Goal: Task Accomplishment & Management: Complete application form

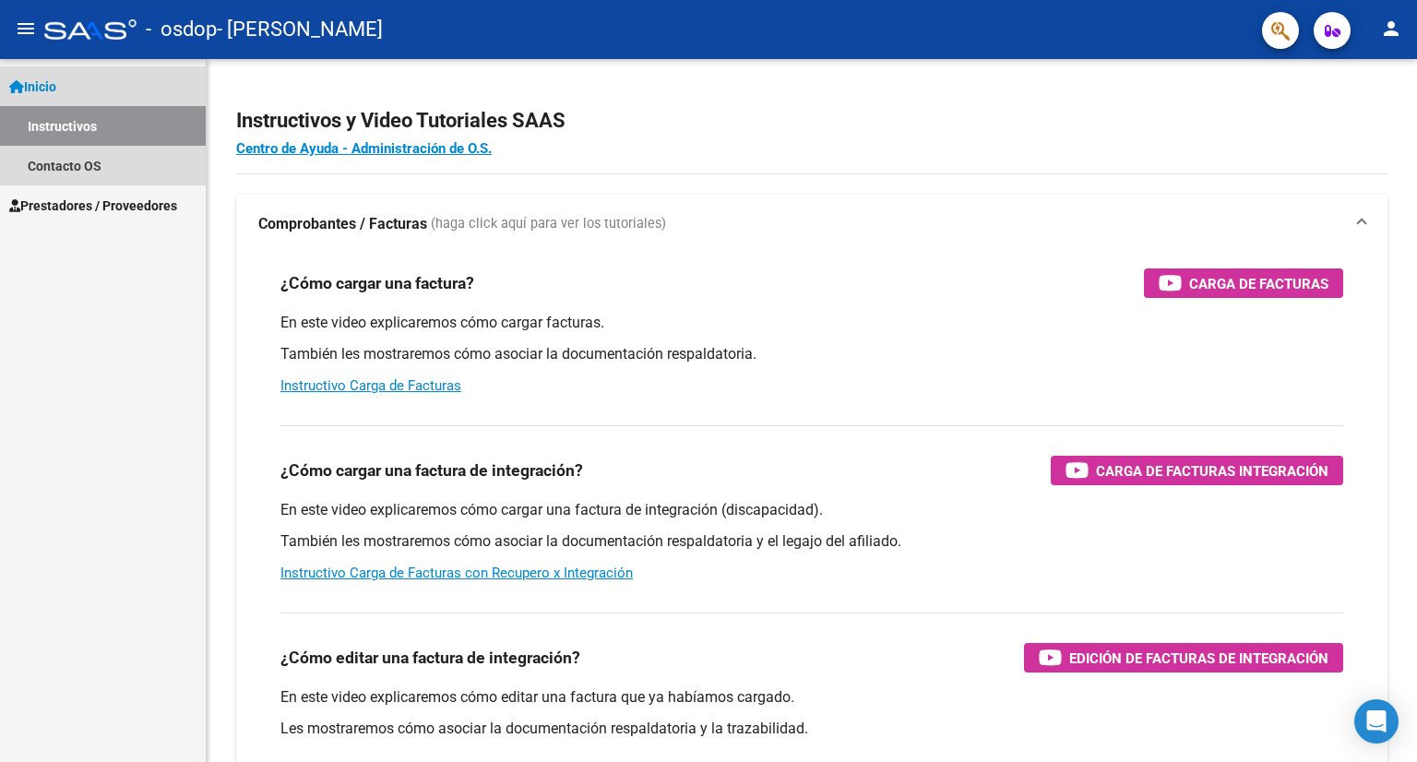
click at [77, 86] on link "Inicio" at bounding box center [103, 86] width 206 height 40
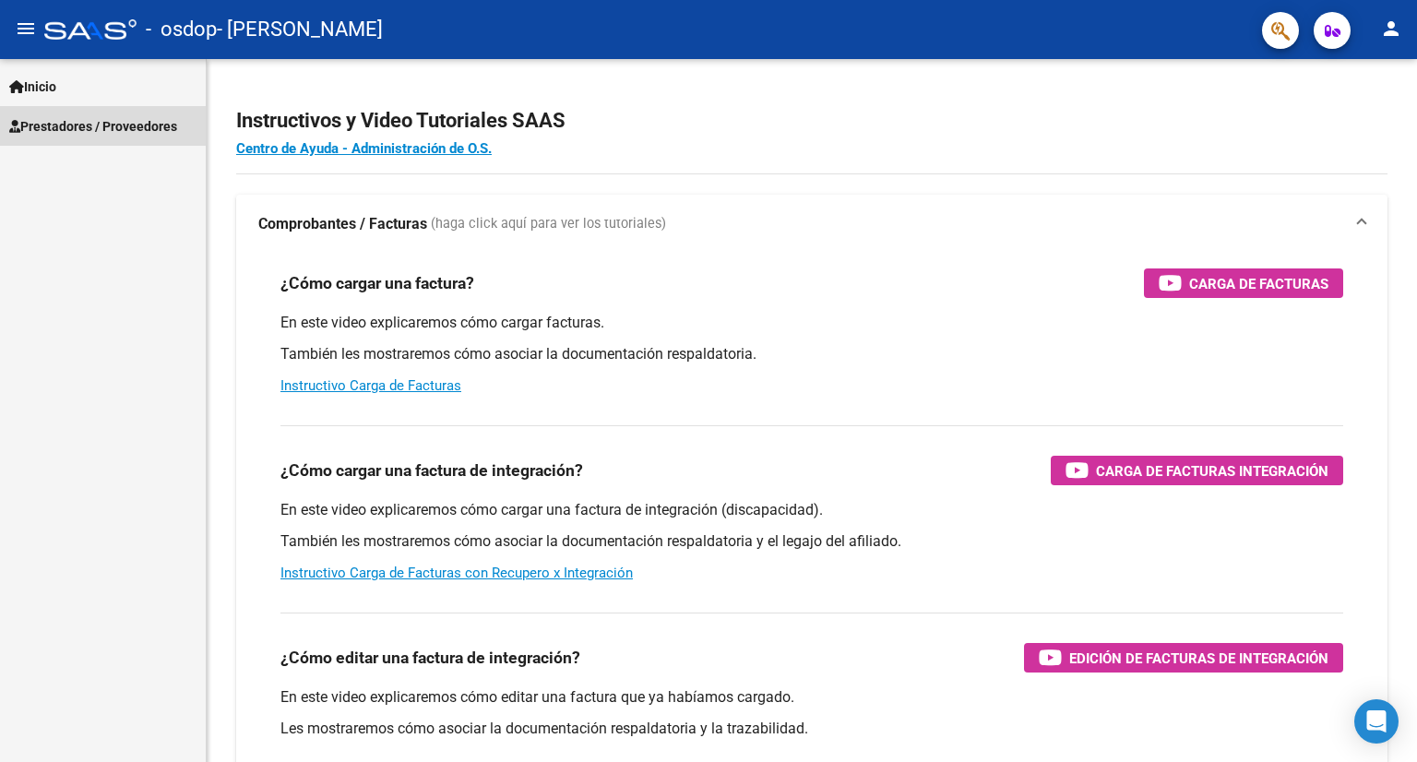
click at [71, 125] on span "Prestadores / Proveedores" at bounding box center [93, 126] width 168 height 20
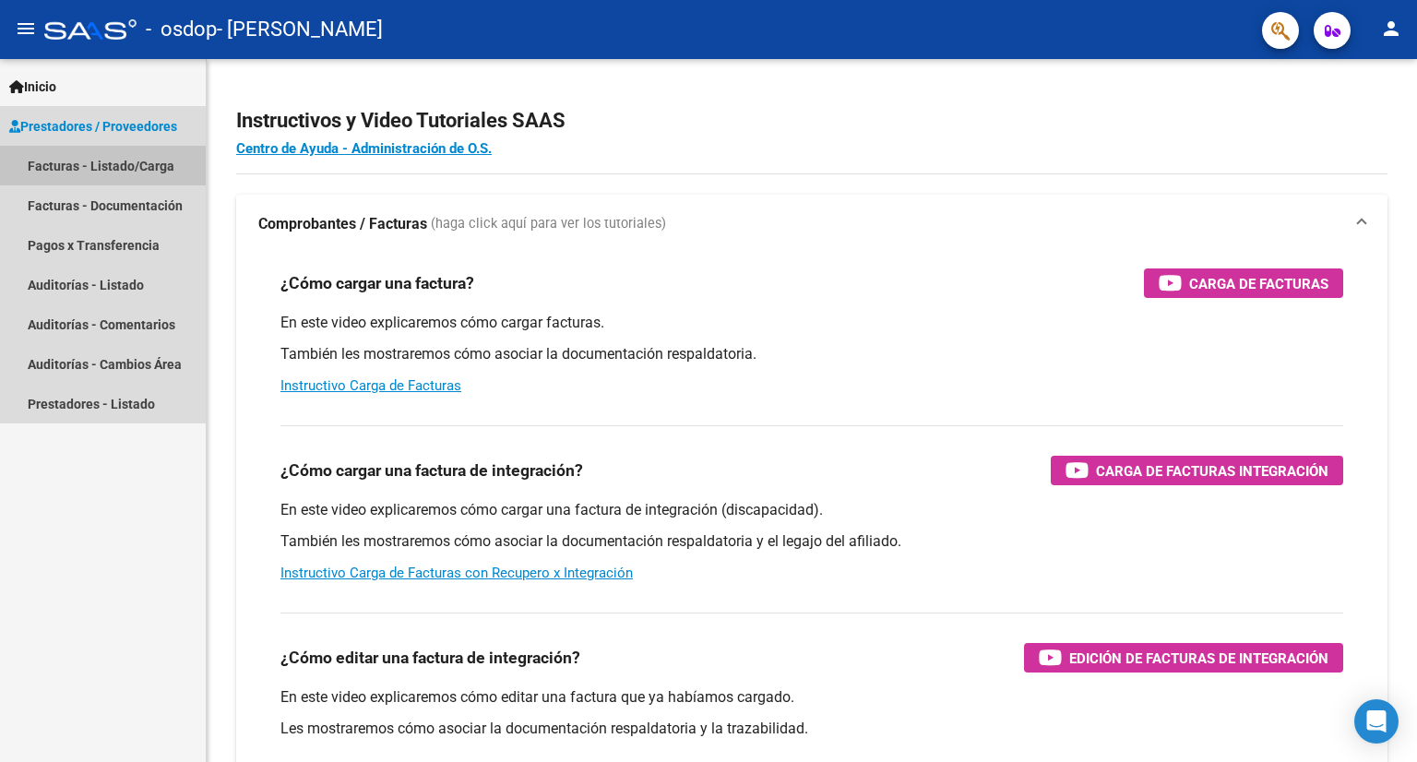
click at [65, 169] on link "Facturas - Listado/Carga" at bounding box center [103, 166] width 206 height 40
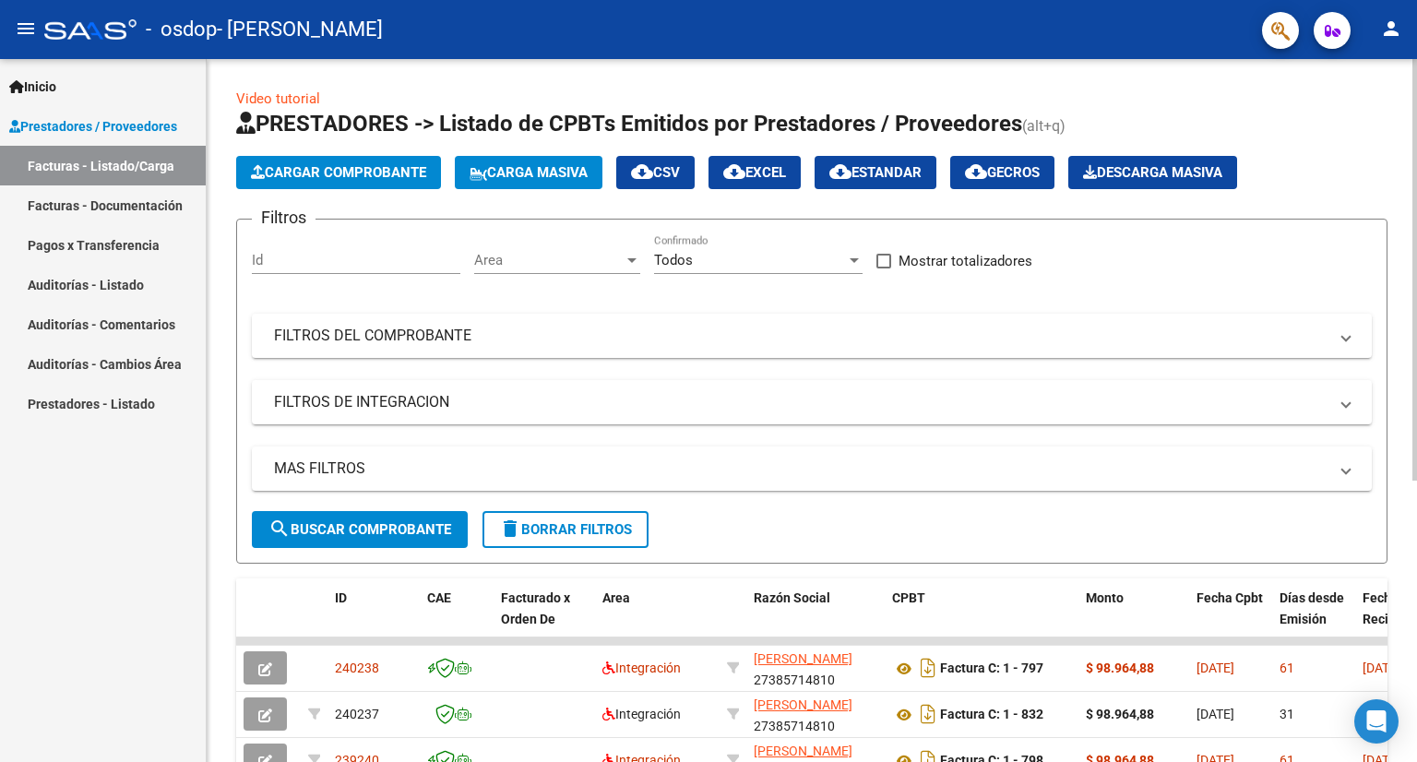
click at [1413, 168] on div at bounding box center [1414, 269] width 5 height 421
click at [332, 172] on span "Cargar Comprobante" at bounding box center [338, 172] width 175 height 17
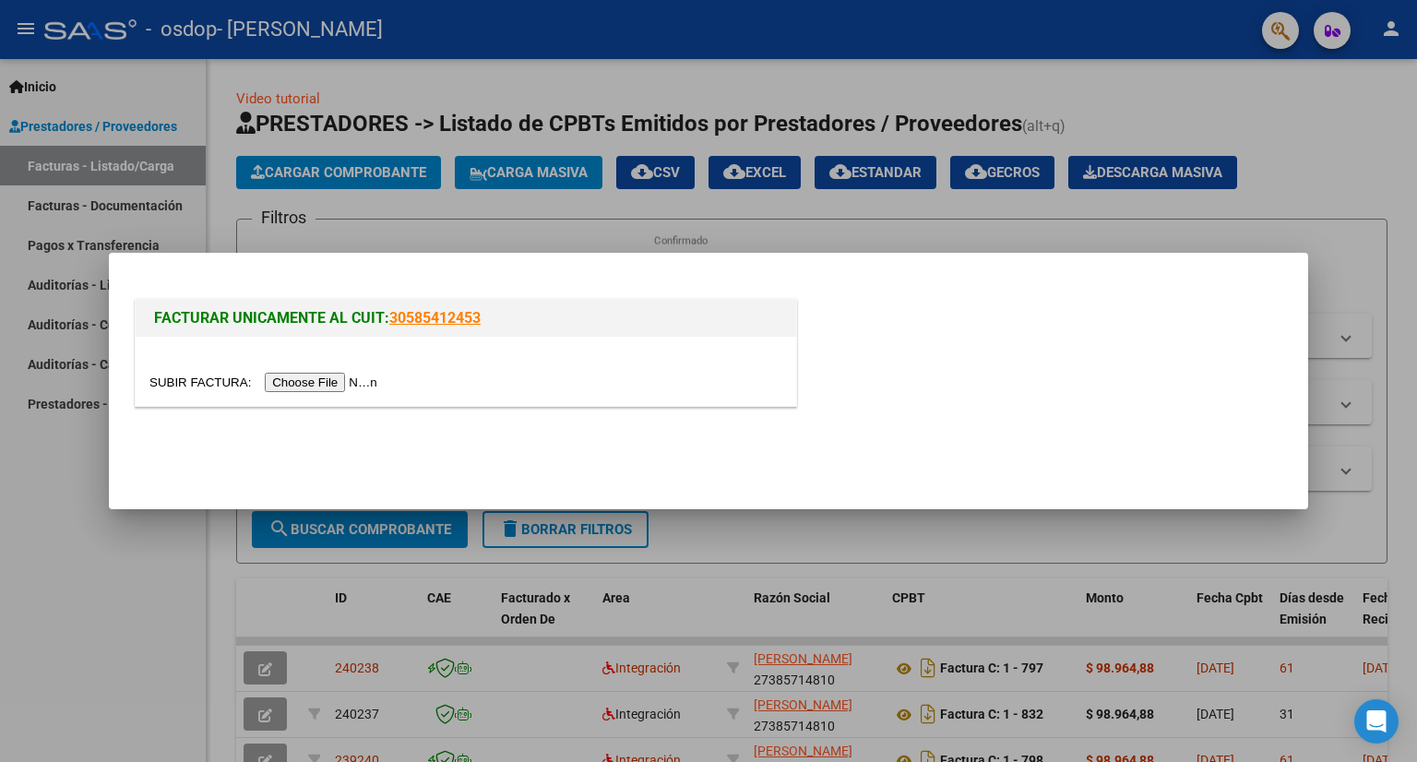
click at [325, 384] on input "file" at bounding box center [265, 382] width 233 height 19
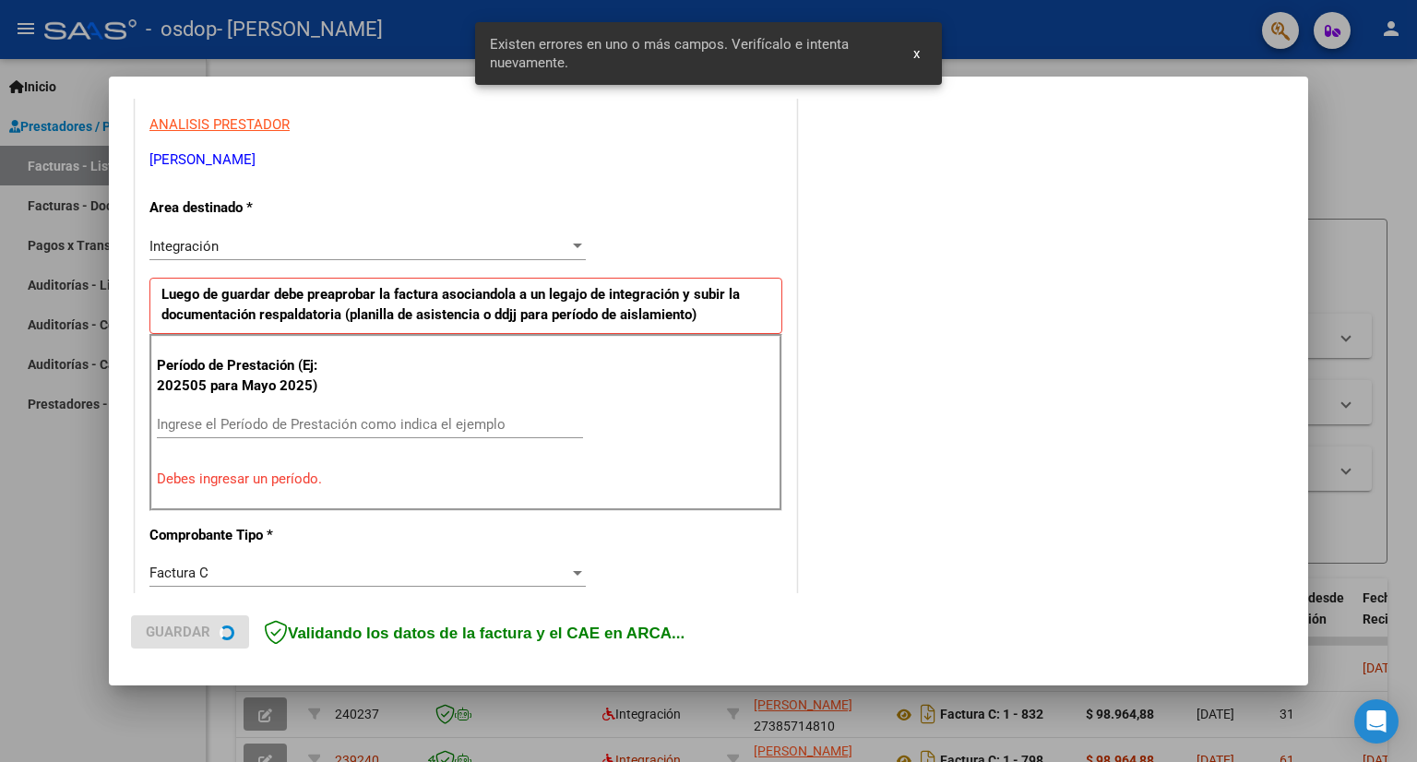
scroll to position [358, 0]
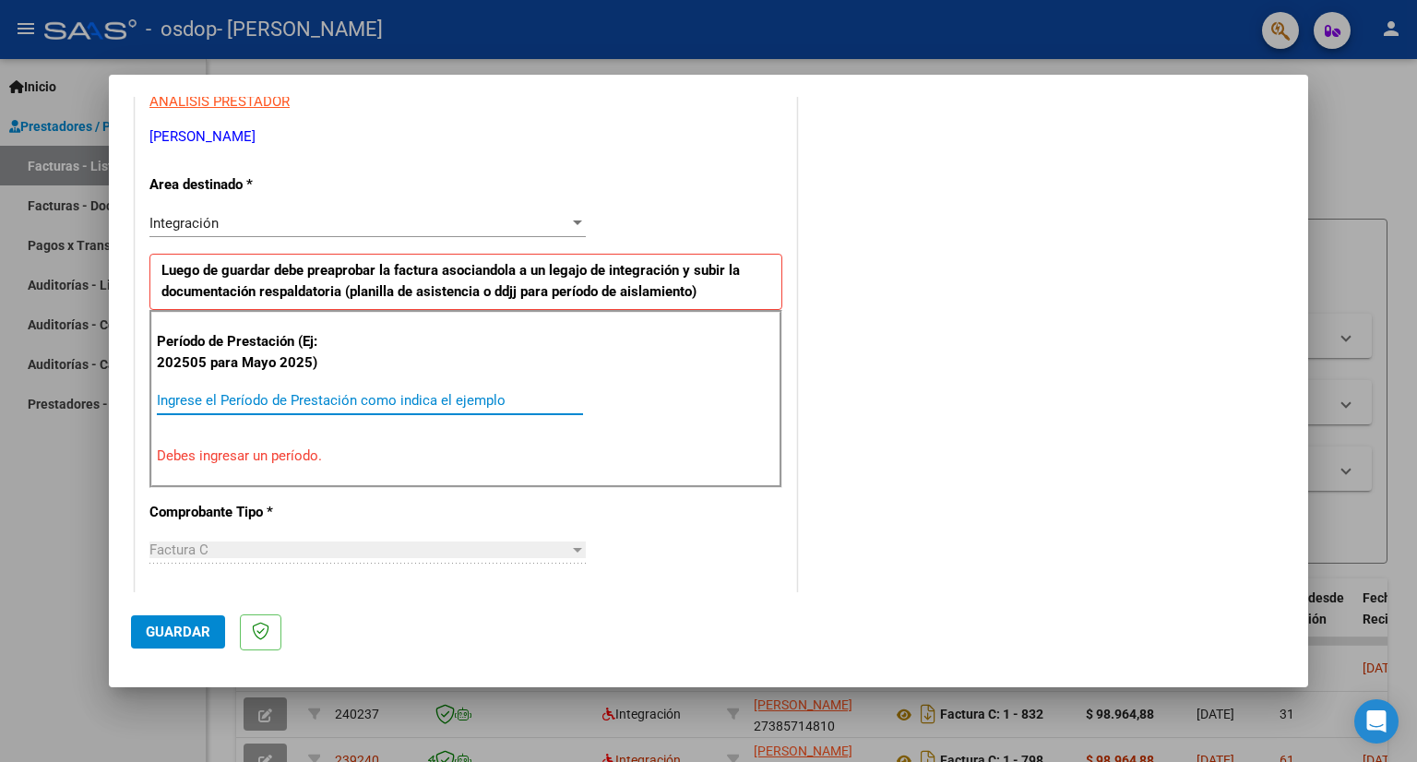
click at [218, 400] on input "Ingrese el Período de Prestación como indica el ejemplo" at bounding box center [370, 400] width 426 height 17
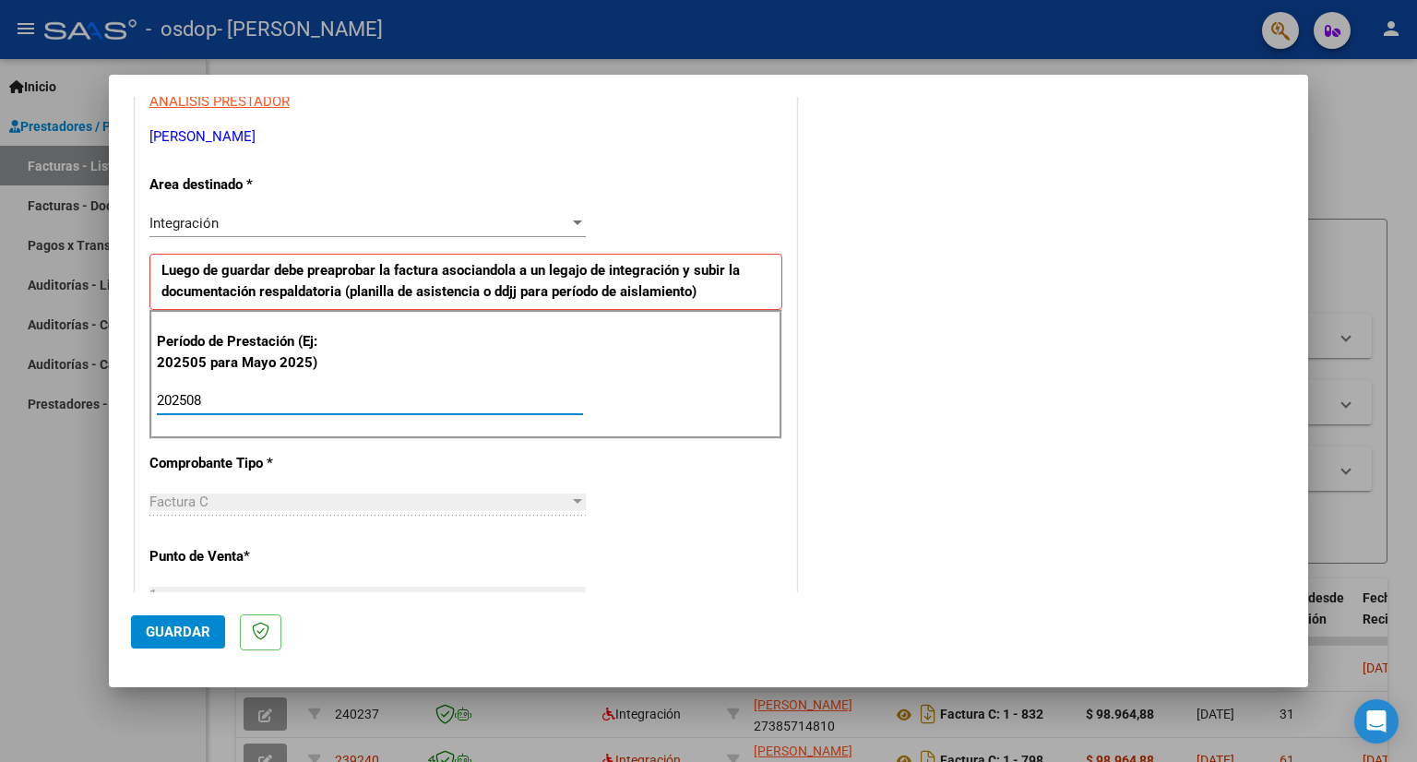
type input "202508"
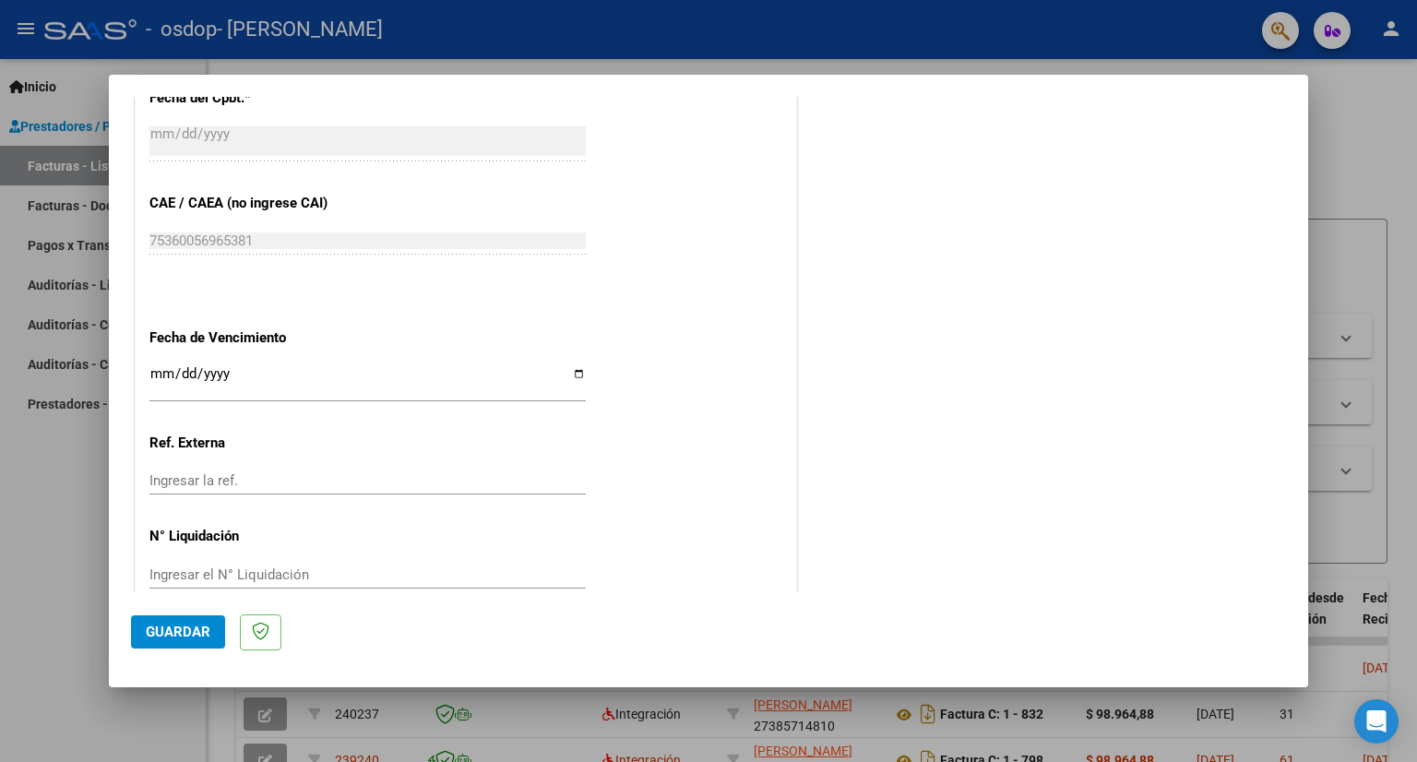
scroll to position [1125, 0]
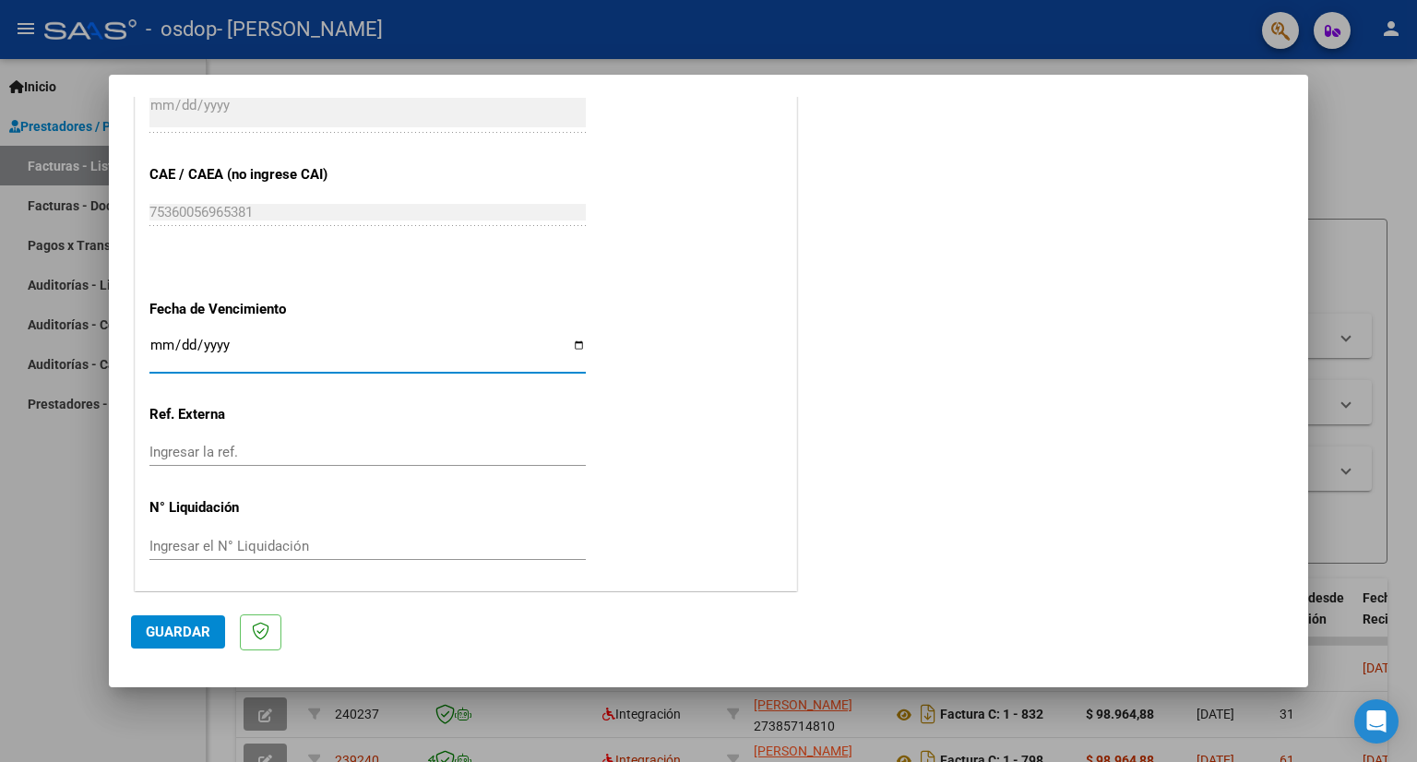
click at [156, 338] on input "Ingresar la fecha" at bounding box center [367, 353] width 436 height 30
click at [183, 342] on input "Ingresar la fecha" at bounding box center [367, 353] width 436 height 30
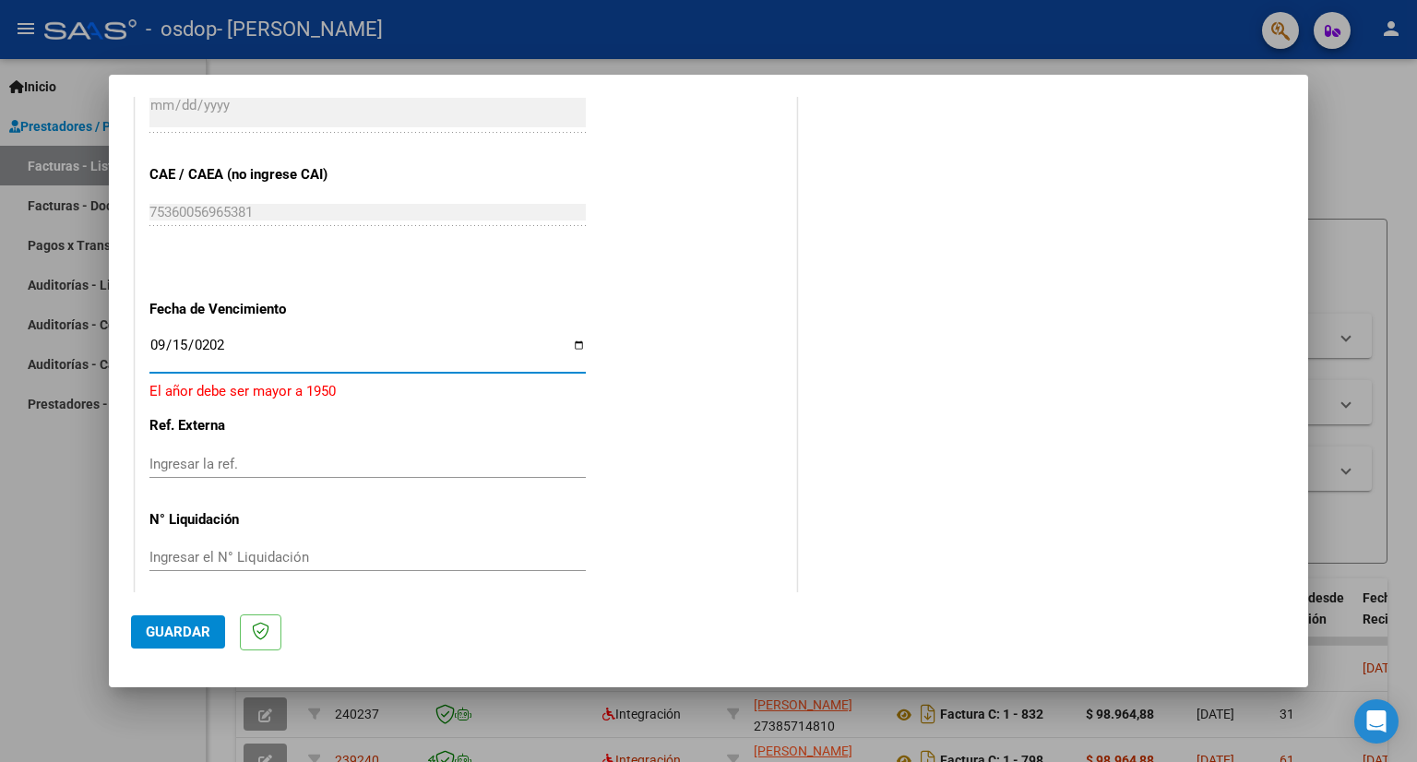
type input "[DATE]"
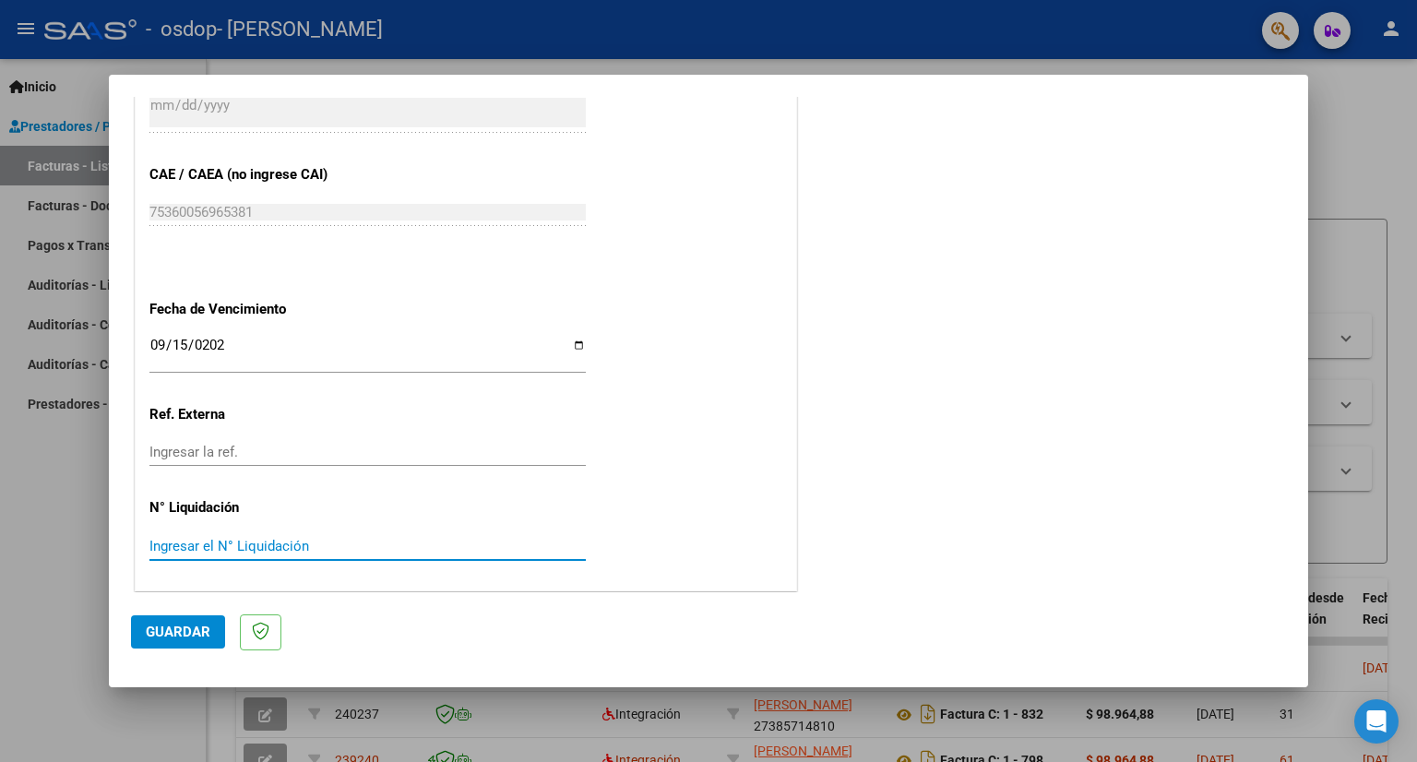
click at [291, 548] on input "Ingresar el N° Liquidación" at bounding box center [367, 546] width 436 height 17
click at [190, 635] on span "Guardar" at bounding box center [178, 631] width 65 height 17
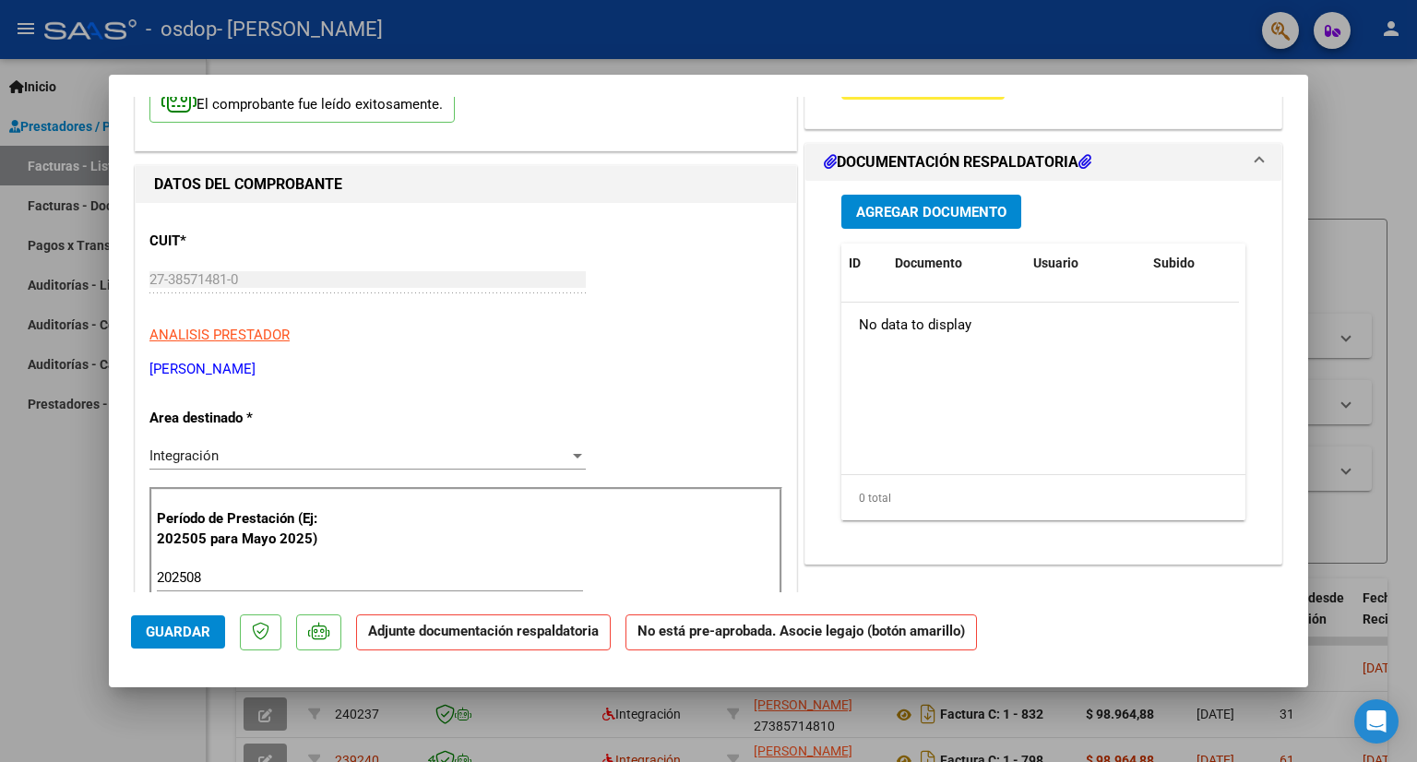
scroll to position [0, 0]
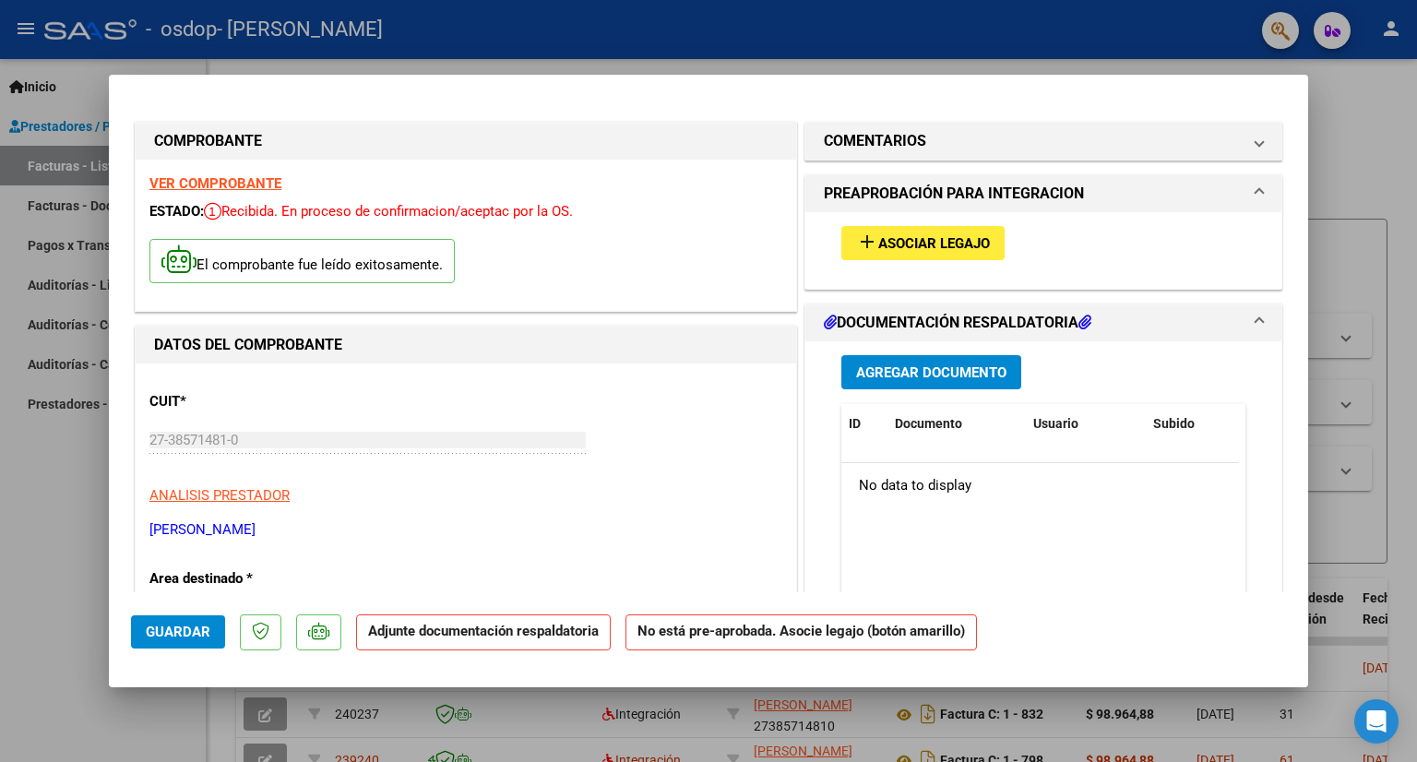
click at [265, 272] on p "El comprobante fue leído exitosamente." at bounding box center [301, 261] width 305 height 45
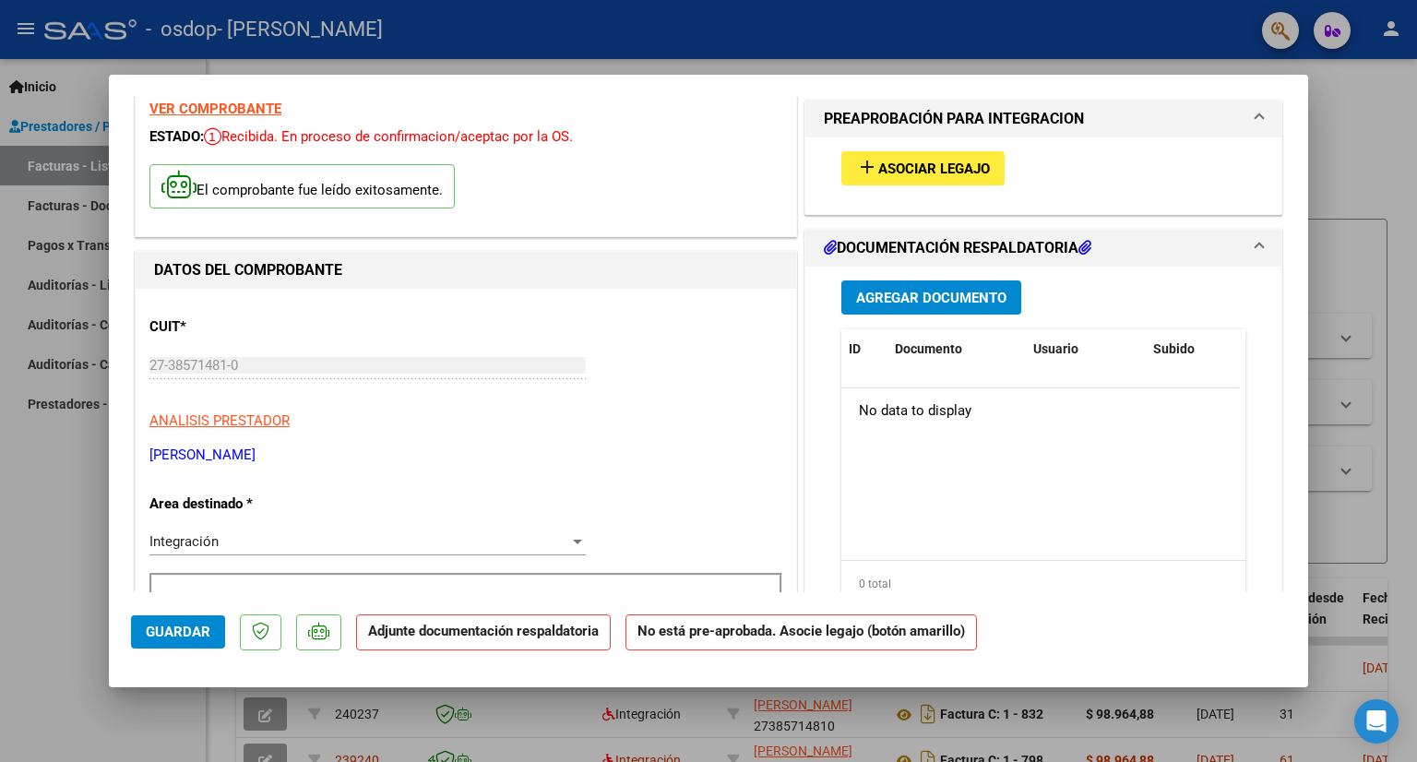
scroll to position [44, 0]
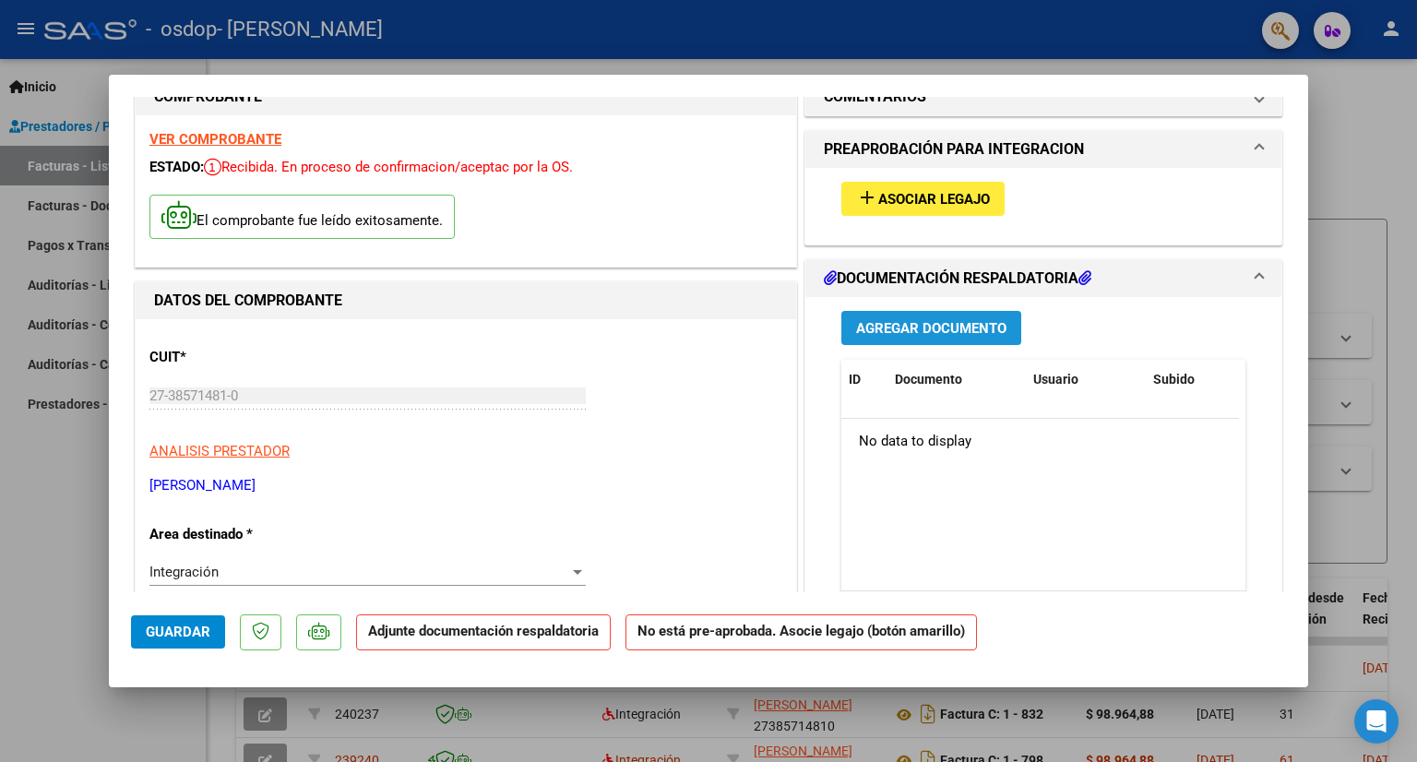
click at [866, 329] on span "Agregar Documento" at bounding box center [931, 328] width 150 height 17
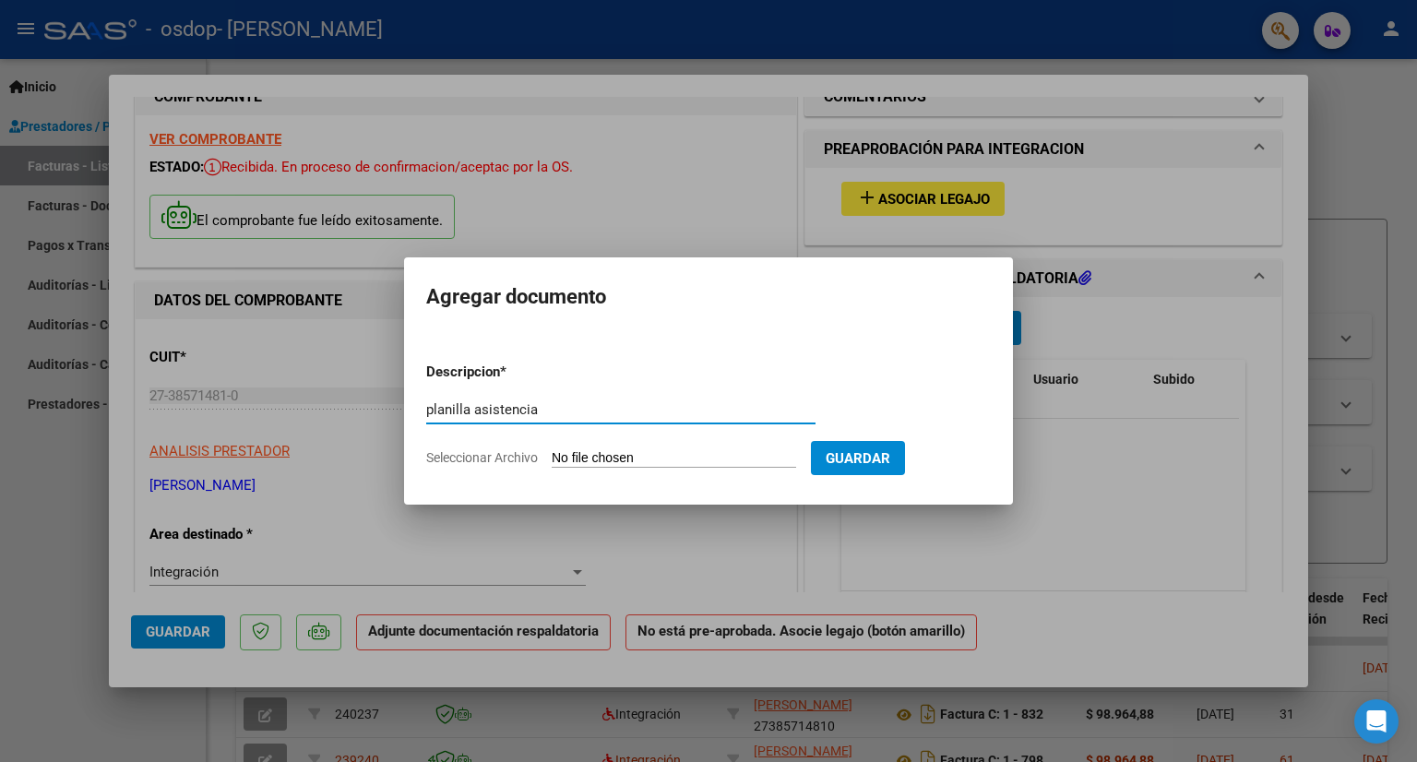
type input "planilla asistencia"
click at [682, 463] on input "Seleccionar Archivo" at bounding box center [673, 459] width 244 height 18
type input "C:\fakepath\[PERSON_NAME].pdf"
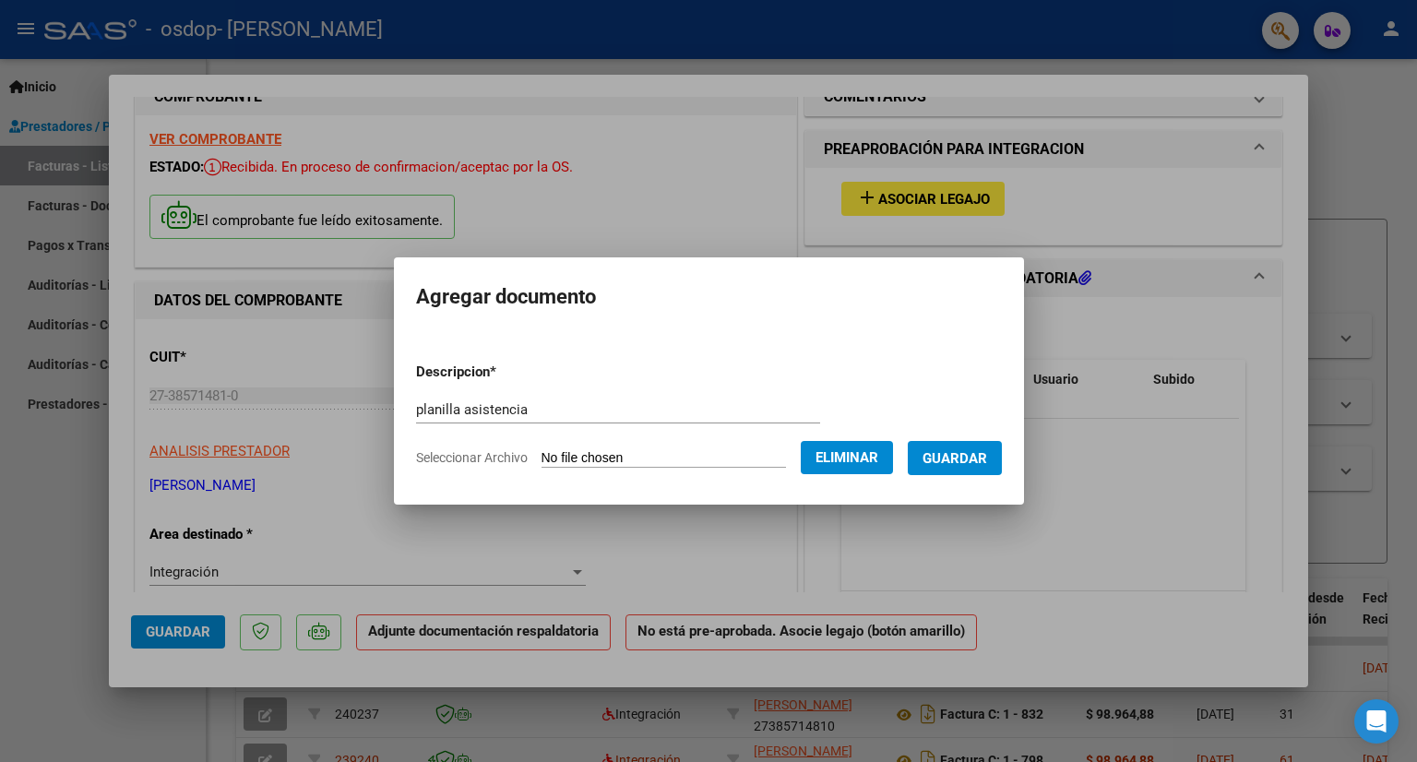
click at [980, 468] on button "Guardar" at bounding box center [954, 458] width 94 height 34
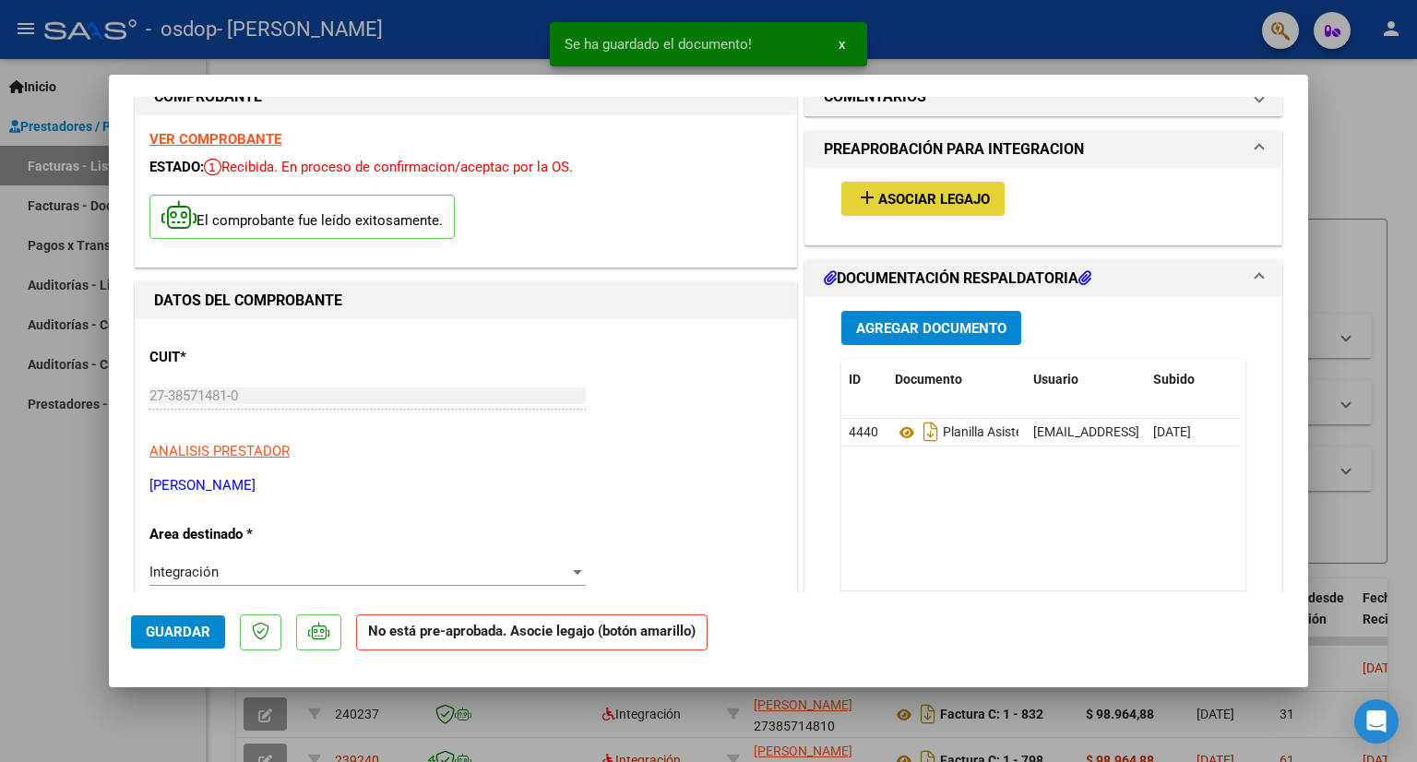
click at [911, 193] on span "Asociar Legajo" at bounding box center [934, 199] width 112 height 17
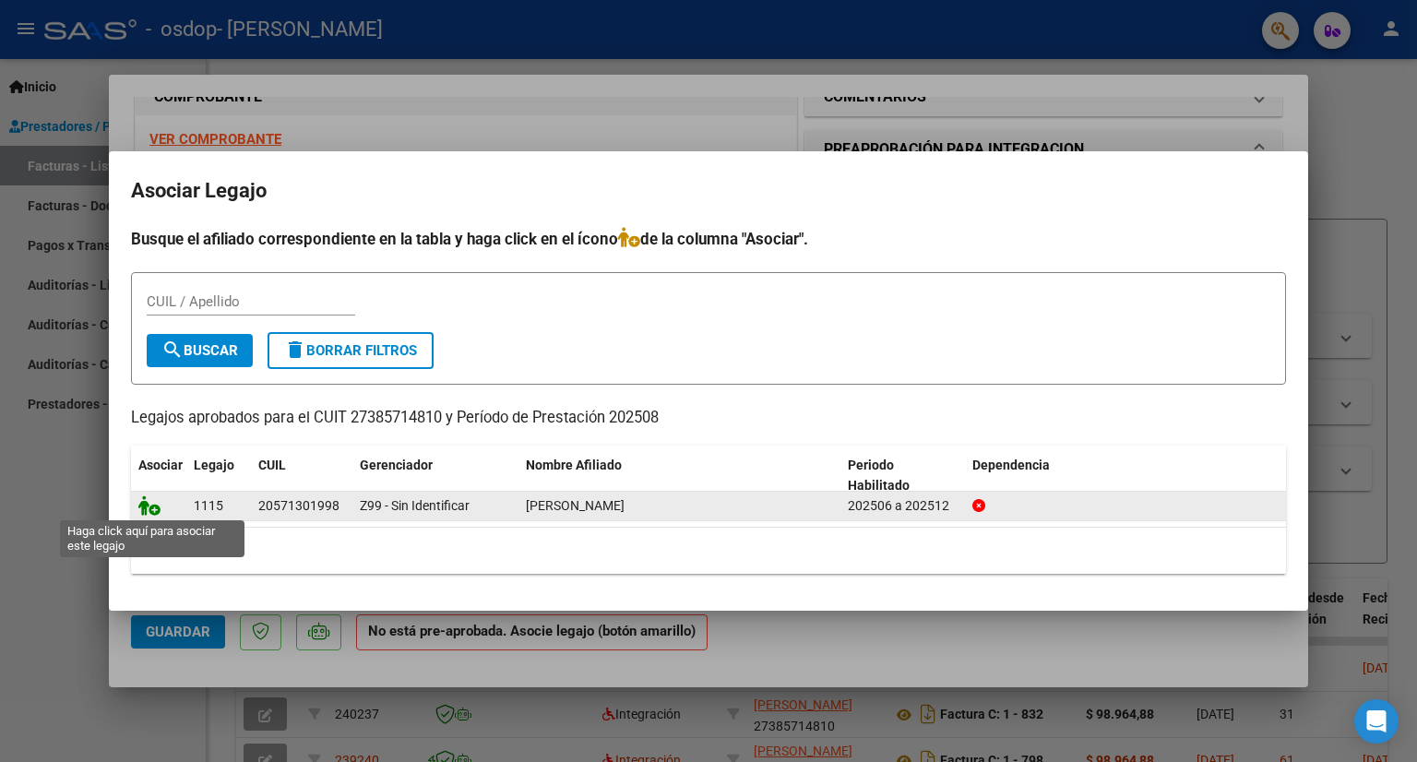
click at [151, 508] on icon at bounding box center [149, 505] width 22 height 20
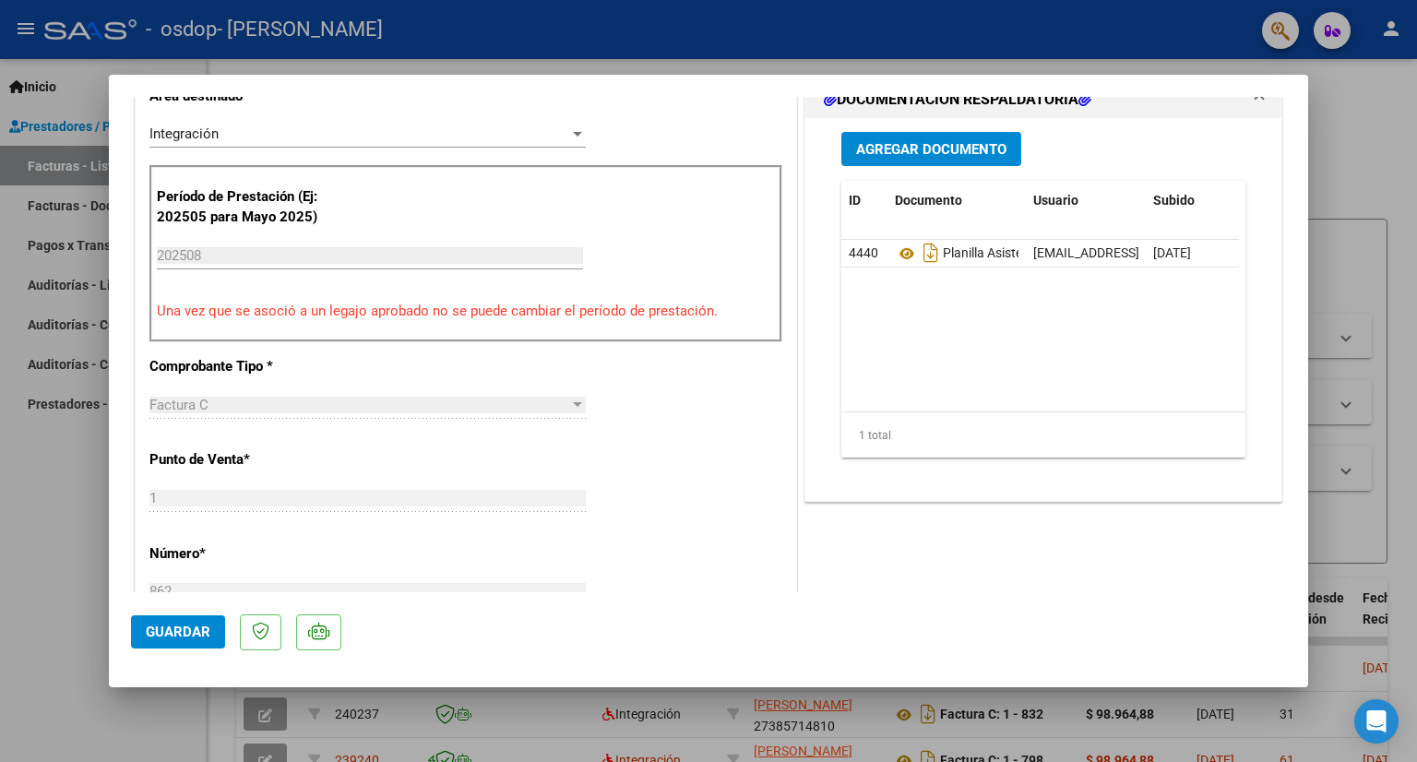
scroll to position [480, 0]
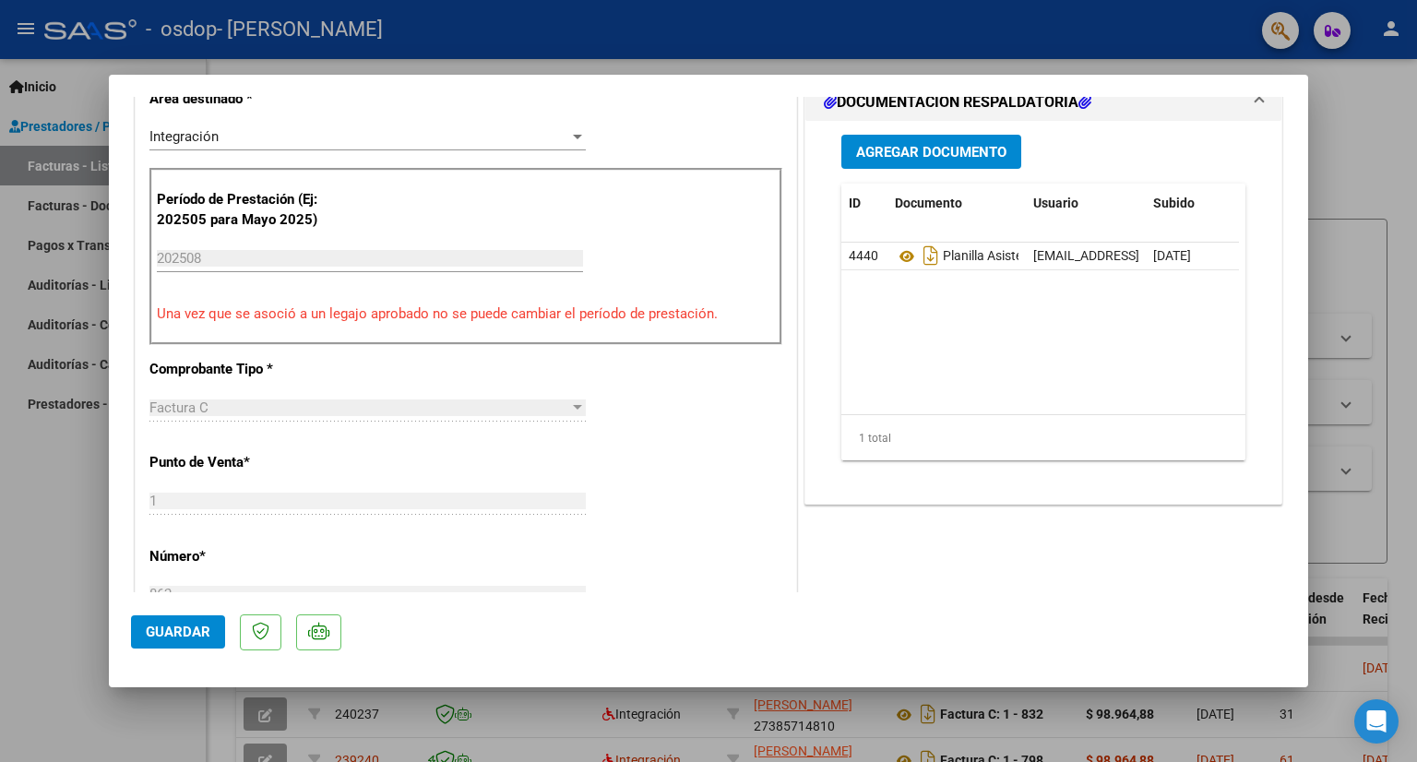
click at [1294, 370] on mat-dialog-content "COMPROBANTE VER COMPROBANTE ESTADO: Recibida. En proceso de confirmacion/acepta…" at bounding box center [708, 344] width 1199 height 495
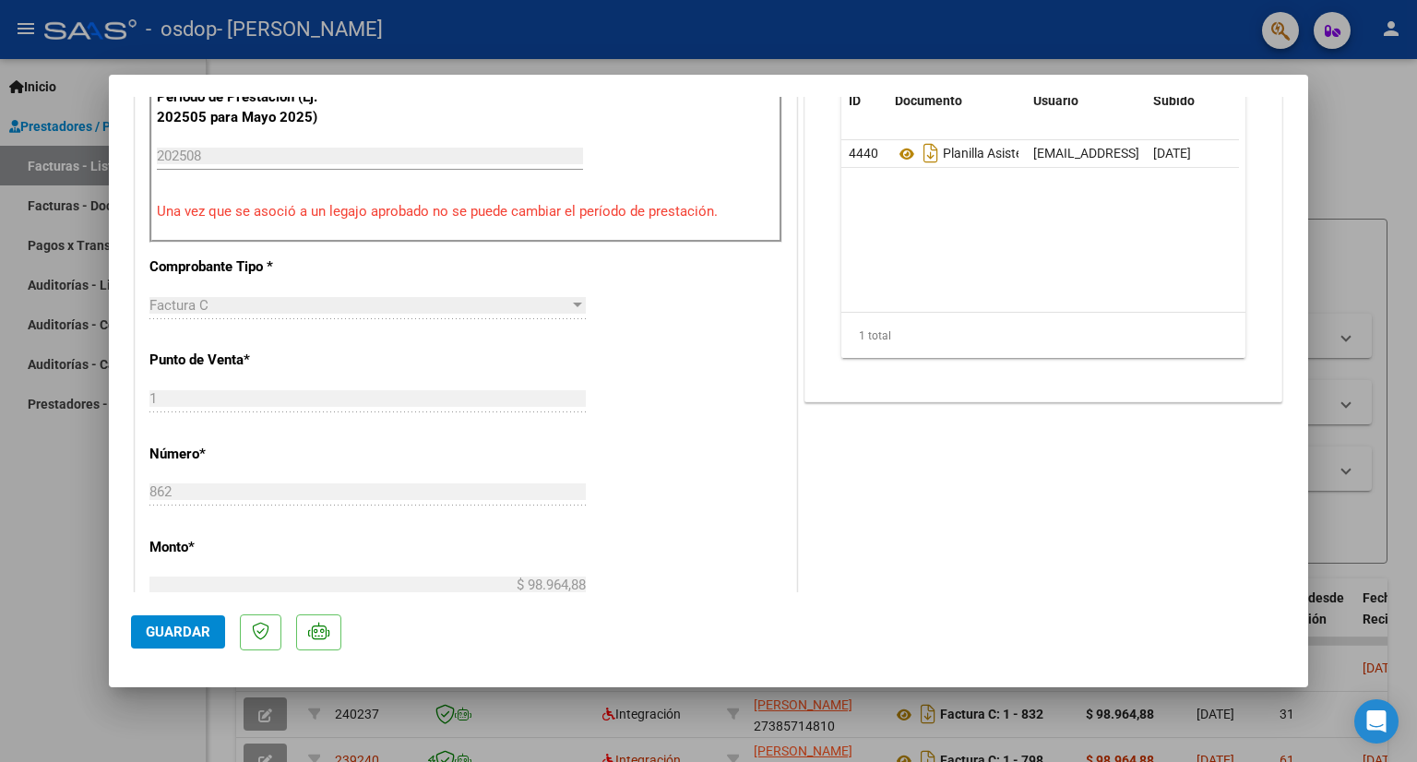
scroll to position [1154, 0]
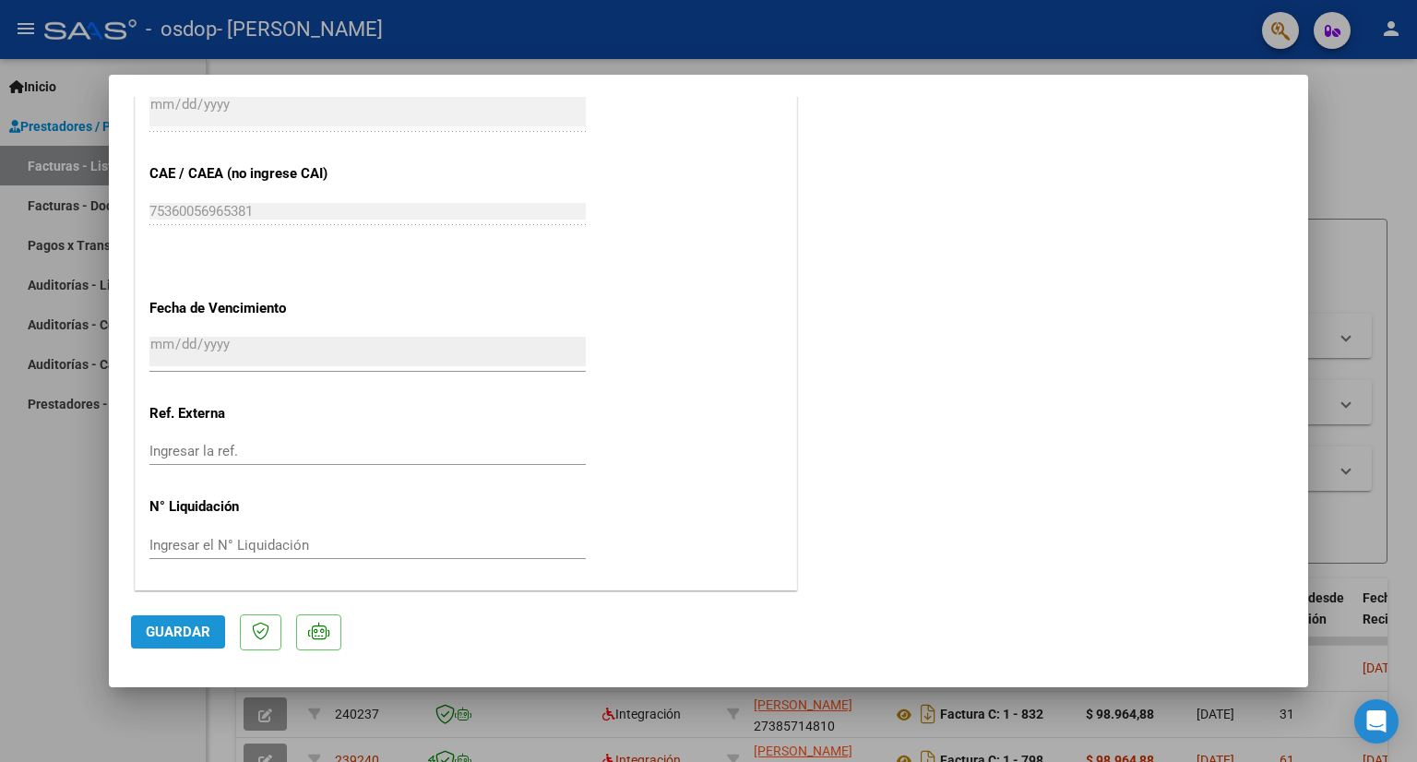
click at [215, 639] on button "Guardar" at bounding box center [178, 631] width 94 height 33
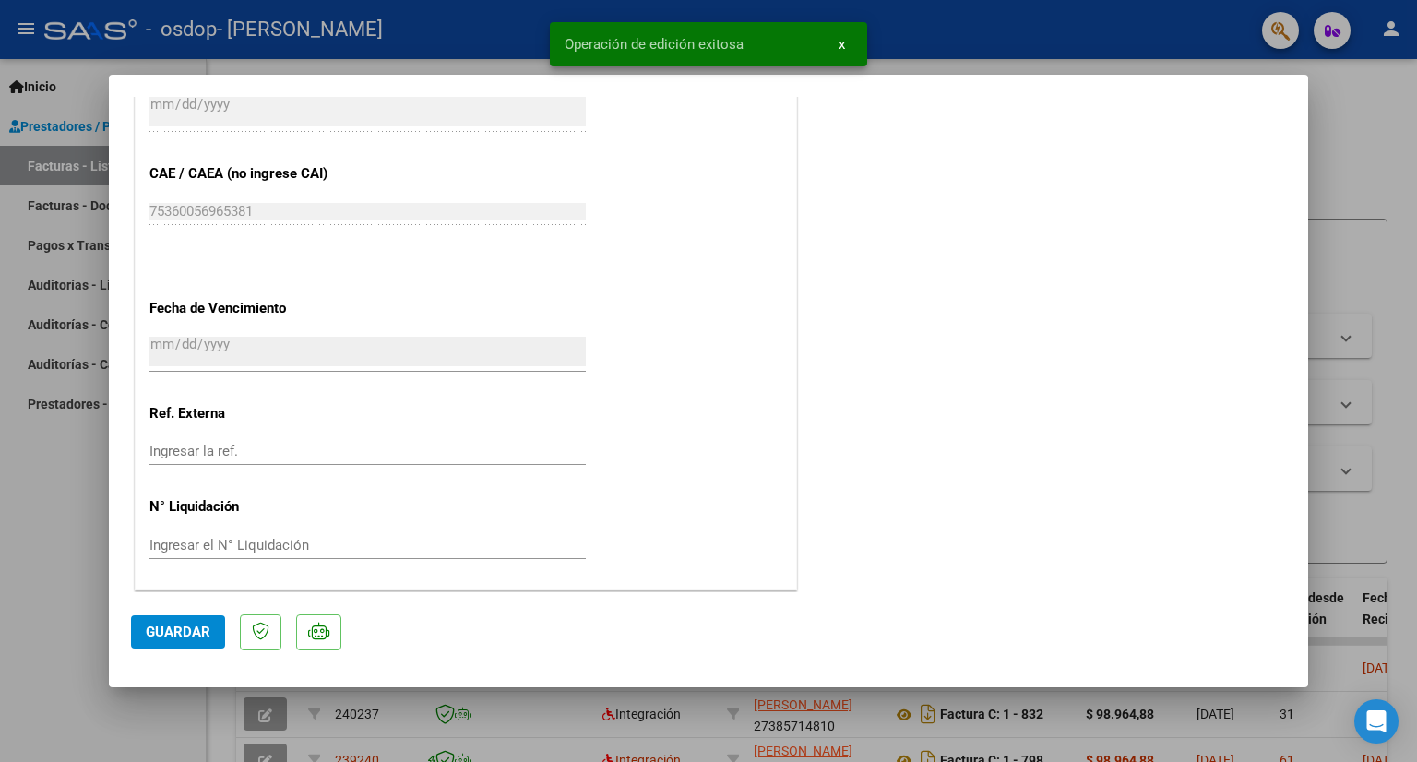
click at [1365, 126] on div at bounding box center [708, 381] width 1417 height 762
type input "$ 0,00"
